Goal: Use online tool/utility: Use online tool/utility

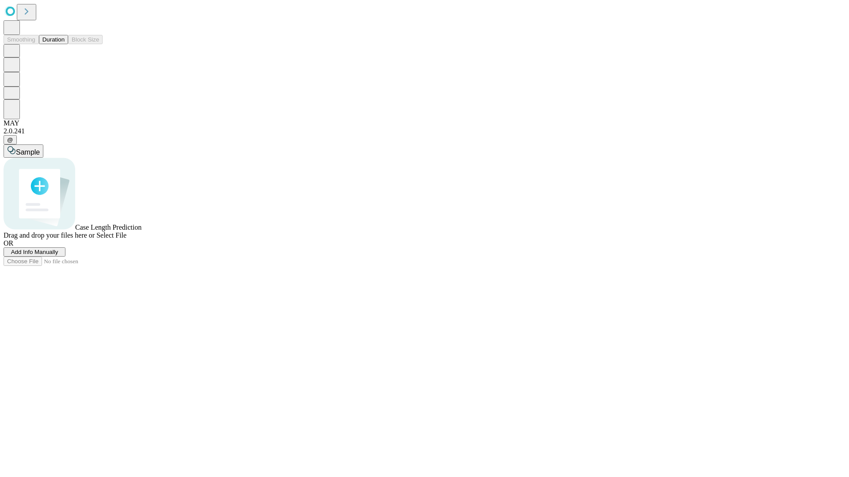
click at [65, 44] on button "Duration" at bounding box center [53, 39] width 29 height 9
click at [40, 149] on span "Sample" at bounding box center [28, 153] width 24 height 8
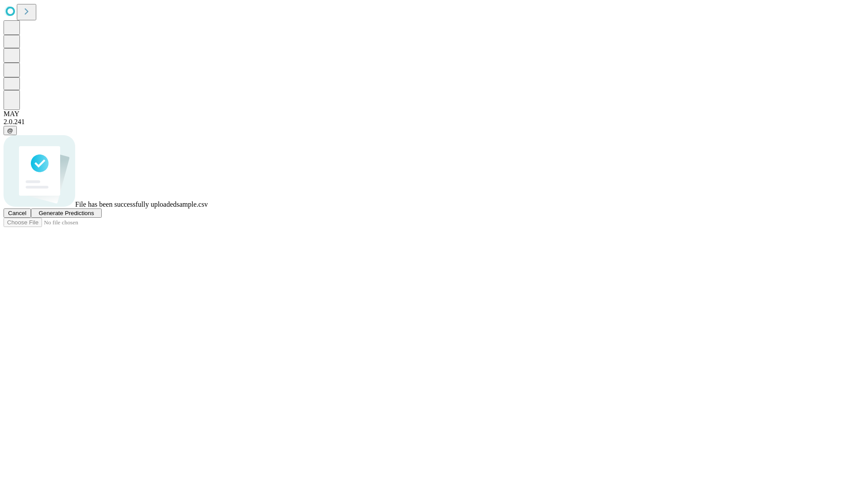
click at [94, 217] on span "Generate Predictions" at bounding box center [65, 213] width 55 height 7
